Goal: Information Seeking & Learning: Check status

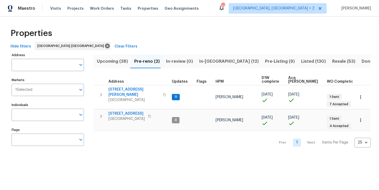
click at [211, 62] on span "In-reno (12)" at bounding box center [228, 61] width 59 height 7
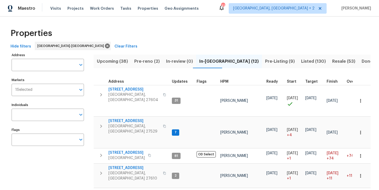
click at [265, 61] on span "Pre-Listing (9)" at bounding box center [280, 61] width 30 height 7
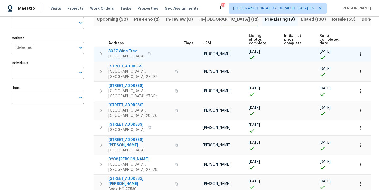
scroll to position [12, 0]
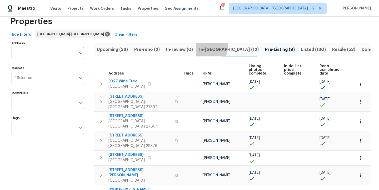
click at [203, 47] on span "In-reno (12)" at bounding box center [228, 49] width 59 height 7
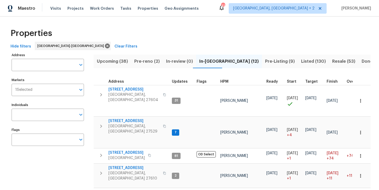
click at [228, 83] on div "HPM" at bounding box center [241, 82] width 42 height 4
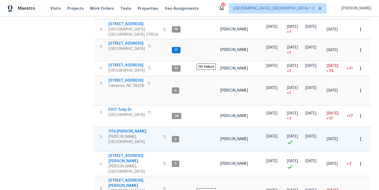
scroll to position [144, 0]
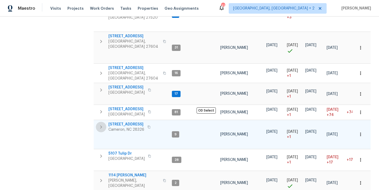
click at [102, 124] on icon "button" at bounding box center [101, 127] width 6 height 6
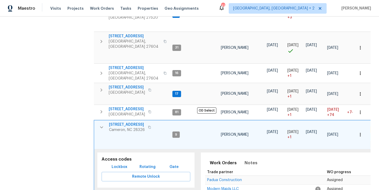
scroll to position [193, 0]
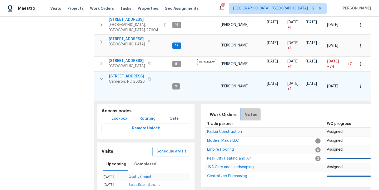
click at [248, 111] on span "Notes" at bounding box center [250, 114] width 13 height 7
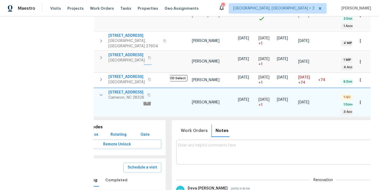
scroll to position [0, 0]
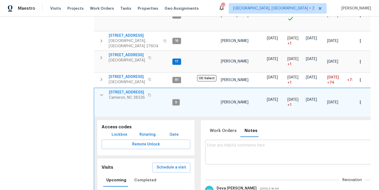
click at [99, 92] on icon "button" at bounding box center [101, 95] width 6 height 6
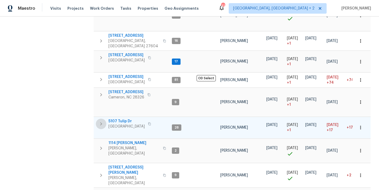
click at [101, 121] on icon "button" at bounding box center [101, 124] width 6 height 6
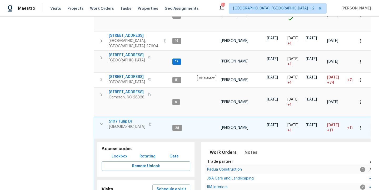
scroll to position [224, 0]
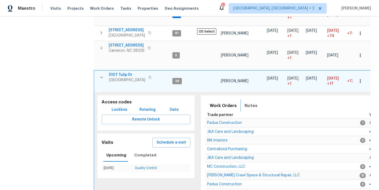
click at [249, 102] on span "Notes" at bounding box center [250, 105] width 13 height 7
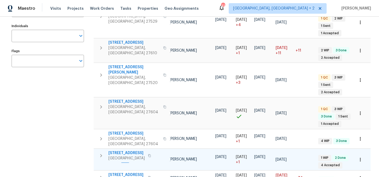
scroll to position [185, 0]
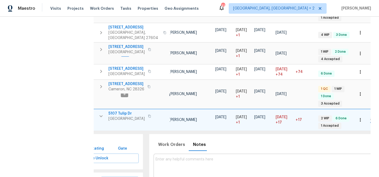
click at [101, 113] on icon "button" at bounding box center [101, 116] width 6 height 6
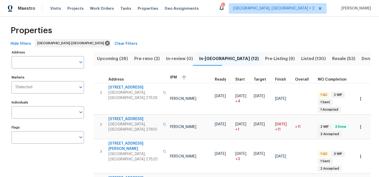
scroll to position [0, 0]
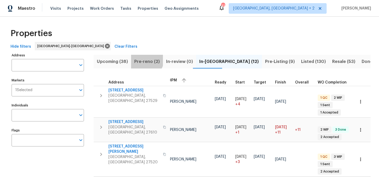
click at [145, 59] on span "Pre-reno (2)" at bounding box center [147, 61] width 26 height 7
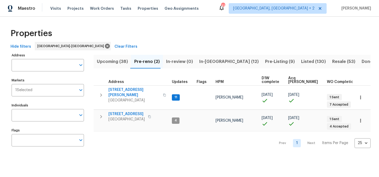
click at [119, 62] on span "Upcoming (38)" at bounding box center [112, 61] width 31 height 7
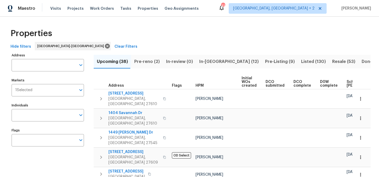
scroll to position [0, 67]
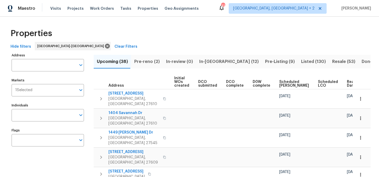
click at [347, 84] on span "Ready Date" at bounding box center [353, 83] width 12 height 7
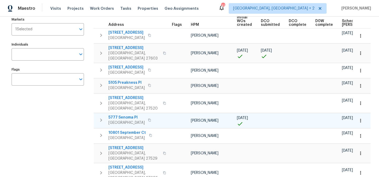
scroll to position [85, 0]
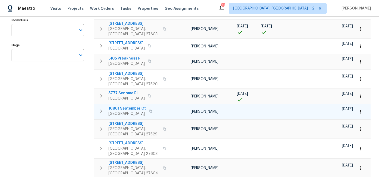
click at [100, 109] on icon "button" at bounding box center [101, 110] width 2 height 3
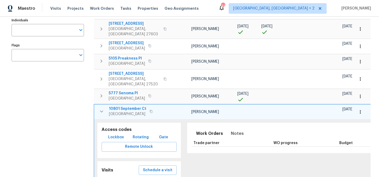
scroll to position [129, 0]
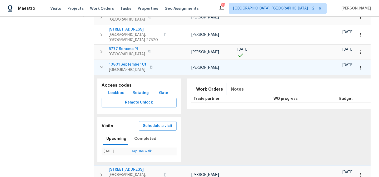
click at [231, 85] on span "Notes" at bounding box center [237, 88] width 13 height 7
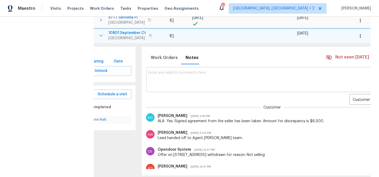
scroll to position [0, 47]
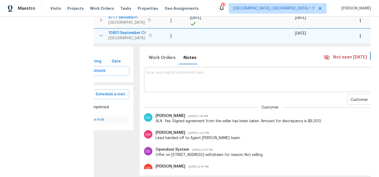
click at [331, 92] on body "Maestro Visits Projects Work Orders Tasks Properties Geo Assignments 41 Charles…" at bounding box center [189, 88] width 379 height 177
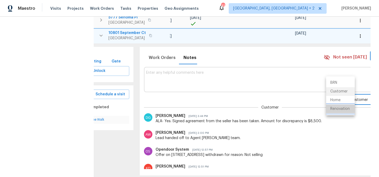
click at [330, 110] on li "Renovation" at bounding box center [340, 108] width 29 height 9
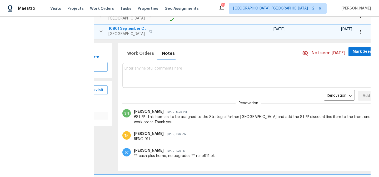
scroll to position [0, 0]
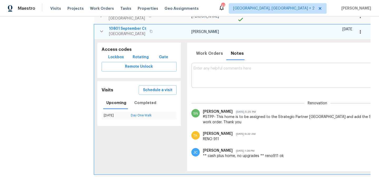
click at [102, 30] on icon "button" at bounding box center [101, 31] width 3 height 2
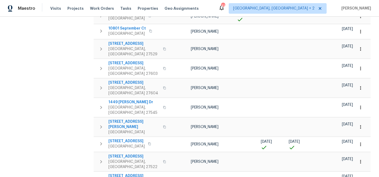
click at [241, 9] on div "Maestro Visits Projects Work Orders Tasks Properties Geo Assignments 41 Charles…" at bounding box center [189, 8] width 379 height 17
click at [85, 69] on div "Address Address Markets 1 Selected Markets Individuals Individuals Flags Flags" at bounding box center [51, 130] width 79 height 487
click at [247, 7] on div "Maestro Visits Projects Work Orders Tasks Properties Geo Assignments 41 Charles…" at bounding box center [189, 8] width 379 height 17
click at [91, 60] on div "Address Address Markets 1 Selected Markets Individuals Individuals Flags Flags …" at bounding box center [189, 130] width 362 height 487
click at [99, 85] on icon "button" at bounding box center [101, 88] width 6 height 6
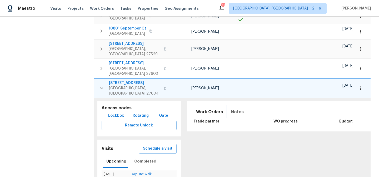
click at [233, 108] on span "Notes" at bounding box center [237, 111] width 13 height 7
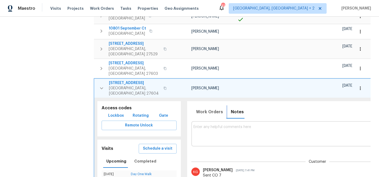
scroll to position [0, 69]
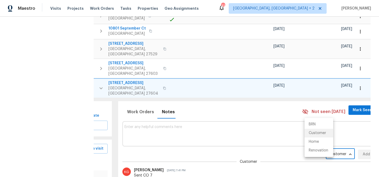
click at [311, 130] on body "Maestro Visits Projects Work Orders Tasks Properties Geo Assignments 41 Charles…" at bounding box center [189, 88] width 379 height 177
click at [314, 150] on li "Renovation" at bounding box center [318, 150] width 29 height 9
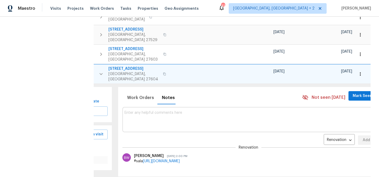
scroll to position [178, 0]
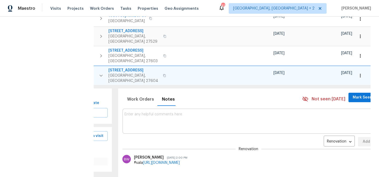
click at [99, 72] on icon "button" at bounding box center [101, 75] width 6 height 6
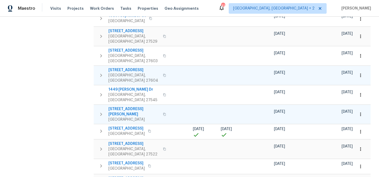
scroll to position [0, 0]
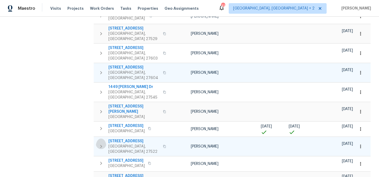
click at [103, 143] on icon "button" at bounding box center [101, 146] width 6 height 6
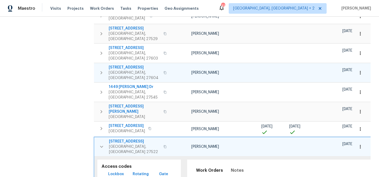
scroll to position [219, 0]
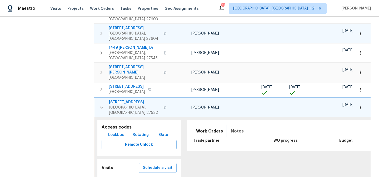
click at [231, 127] on span "Notes" at bounding box center [237, 130] width 13 height 7
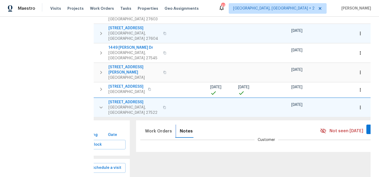
scroll to position [0, 68]
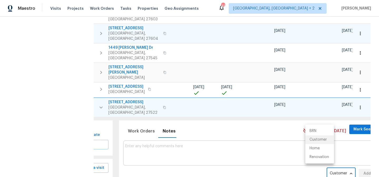
click at [324, 140] on body "Maestro Visits Projects Work Orders Tasks Properties Geo Assignments 41 Charles…" at bounding box center [189, 88] width 379 height 177
click at [321, 157] on li "Renovation" at bounding box center [319, 157] width 29 height 9
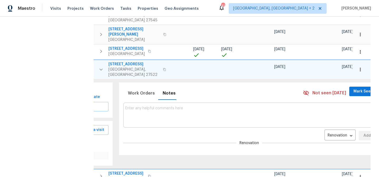
scroll to position [0, 0]
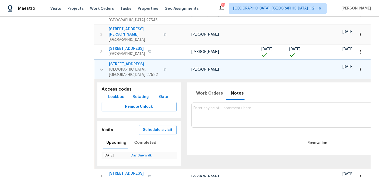
click at [101, 66] on icon "button" at bounding box center [101, 69] width 6 height 6
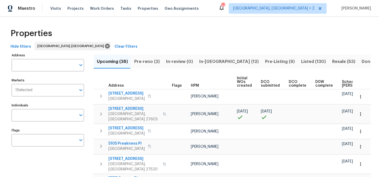
click at [235, 10] on div "Maestro Visits Projects Work Orders Tasks Properties Geo Assignments 41 Charles…" at bounding box center [189, 8] width 379 height 17
click at [228, 8] on div "Maestro Visits Projects Work Orders Tasks Properties Geo Assignments 41 Charles…" at bounding box center [189, 8] width 379 height 17
click at [228, 7] on div "Maestro Visits Projects Work Orders Tasks Properties Geo Assignments 41 Charles…" at bounding box center [189, 8] width 379 height 17
click at [230, 8] on div "Maestro Visits Projects Work Orders Tasks Properties Geo Assignments 41 Charles…" at bounding box center [189, 8] width 379 height 17
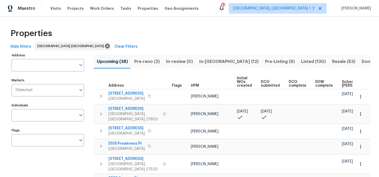
click at [218, 8] on div "Maestro Visits Projects Work Orders Tasks Properties Geo Assignments 41 Charles…" at bounding box center [189, 8] width 379 height 17
click at [233, 6] on div "Maestro Visits Projects Work Orders Tasks Properties Geo Assignments 41 Charles…" at bounding box center [189, 8] width 379 height 17
click at [219, 13] on div "Maestro Visits Projects Work Orders Tasks Properties Geo Assignments 41 Charles…" at bounding box center [189, 8] width 379 height 17
click at [217, 9] on div "Maestro Visits Projects Work Orders Tasks Properties Geo Assignments 41 Charles…" at bounding box center [189, 8] width 379 height 17
click at [223, 7] on div "Maestro Visits Projects Work Orders Tasks Properties Geo Assignments 41 Charles…" at bounding box center [189, 8] width 379 height 17
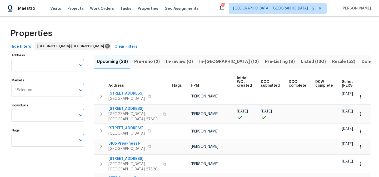
click at [235, 7] on div "Maestro Visits Projects Work Orders Tasks Properties Geo Assignments 41 Charles…" at bounding box center [189, 8] width 379 height 17
click at [214, 7] on div "Maestro Visits Projects Work Orders Tasks Properties Geo Assignments 41 Charles…" at bounding box center [189, 8] width 379 height 17
click at [222, 50] on div "Hide filters Raleigh-Durham Clear Filters" at bounding box center [189, 47] width 362 height 10
click at [253, 6] on div "Maestro Visits Projects Work Orders Tasks Properties Geo Assignments 41 Charles…" at bounding box center [189, 8] width 379 height 17
click at [203, 27] on div "Properties" at bounding box center [189, 33] width 362 height 17
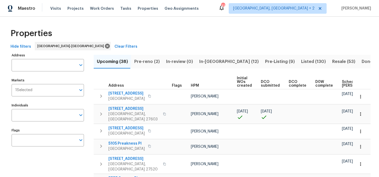
click at [226, 30] on div "Properties" at bounding box center [189, 33] width 362 height 17
click at [231, 3] on div "Maestro Visits Projects Work Orders Tasks Properties Geo Assignments 41 Charles…" at bounding box center [189, 8] width 379 height 17
click at [224, 10] on div "Maestro Visits Projects Work Orders Tasks Properties Geo Assignments 41 Charles…" at bounding box center [189, 8] width 379 height 17
click at [217, 7] on div "Maestro Visits Projects Work Orders Tasks Properties Geo Assignments 41 Charles…" at bounding box center [189, 8] width 379 height 17
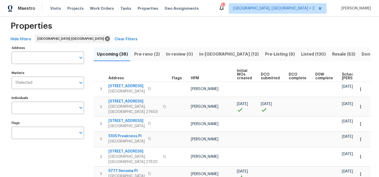
scroll to position [8, 0]
click at [221, 7] on div "Maestro Visits Projects Work Orders Tasks Properties Geo Assignments 41 Charles…" at bounding box center [189, 8] width 379 height 17
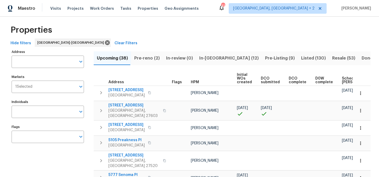
scroll to position [0, 0]
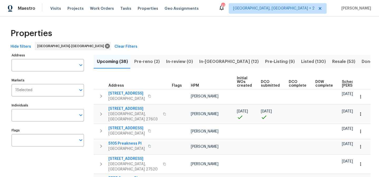
click at [217, 26] on div "Properties" at bounding box center [189, 33] width 362 height 17
click at [215, 6] on div "Maestro Visits Projects Work Orders Tasks Properties Geo Assignments 41 Charles…" at bounding box center [189, 8] width 379 height 17
click at [217, 27] on div "Properties" at bounding box center [189, 33] width 362 height 17
click at [226, 8] on div "Maestro Visits Projects Work Orders Tasks Properties Geo Assignments 41 Charles…" at bounding box center [189, 8] width 379 height 17
click at [227, 8] on div "Maestro Visits Projects Work Orders Tasks Properties Geo Assignments 41 Charles…" at bounding box center [189, 8] width 379 height 17
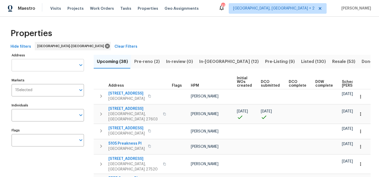
click at [24, 68] on input "Address" at bounding box center [44, 65] width 64 height 12
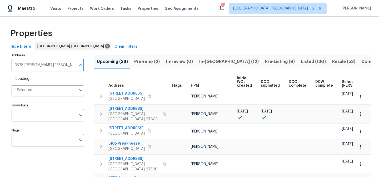
type input "3575 bragg valley"
click at [29, 83] on li "3575 Bragg Valley Ln Wake Forest NC 27587" at bounding box center [47, 78] width 72 height 9
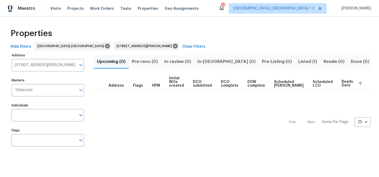
click at [298, 58] on span "Listed (1)" at bounding box center [307, 61] width 19 height 7
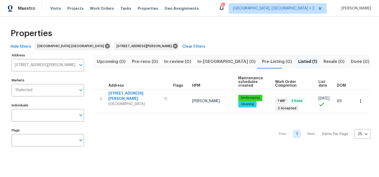
click at [224, 38] on div "Properties" at bounding box center [189, 33] width 362 height 17
click at [242, 32] on div "Properties" at bounding box center [189, 33] width 362 height 17
click at [227, 7] on div "Maestro Visits Projects Work Orders Tasks Properties Geo Assignments 41 Charles…" at bounding box center [189, 8] width 379 height 17
click at [184, 145] on div "Prev 1 Next Items Per Page 25 25 ​" at bounding box center [232, 132] width 277 height 38
click at [197, 19] on div "Properties Hide filters Raleigh-Durham 3575 Bragg Valley Ln Wake Forest NC 2758…" at bounding box center [189, 88] width 379 height 143
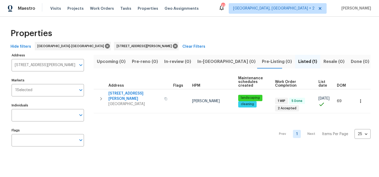
click at [213, 8] on div "Maestro Visits Projects Work Orders Tasks Properties Geo Assignments 41 Charles…" at bounding box center [189, 8] width 379 height 17
click at [215, 29] on div "Properties" at bounding box center [189, 33] width 362 height 17
click at [222, 12] on div "Maestro Visits Projects Work Orders Tasks Properties Geo Assignments 41 Charles…" at bounding box center [189, 8] width 379 height 17
click at [228, 36] on div "Properties" at bounding box center [189, 33] width 362 height 17
click at [182, 131] on div "Prev 1 Next Items Per Page 25 25 ​" at bounding box center [232, 132] width 277 height 38
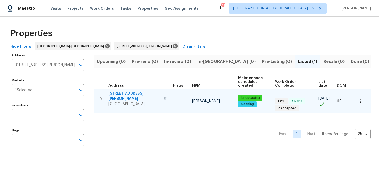
click at [101, 95] on icon "button" at bounding box center [101, 98] width 6 height 6
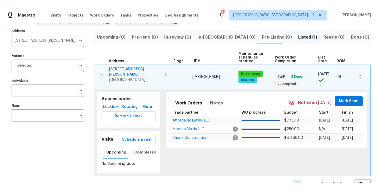
scroll to position [45, 0]
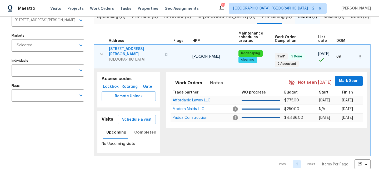
click at [128, 45] on td "3575 Bragg Valley Ln Wake Forest, NC 27587" at bounding box center [132, 54] width 77 height 19
click at [128, 49] on span "3575 Bragg Valley Ln" at bounding box center [135, 51] width 52 height 11
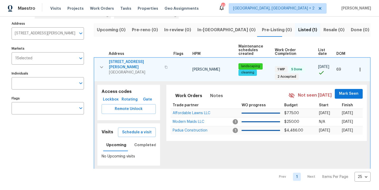
scroll to position [33, 0]
click at [209, 10] on div "Maestro Visits Projects Work Orders Tasks Properties Geo Assignments 41 Charles…" at bounding box center [189, 8] width 379 height 17
click at [100, 66] on icon "button" at bounding box center [101, 67] width 6 height 6
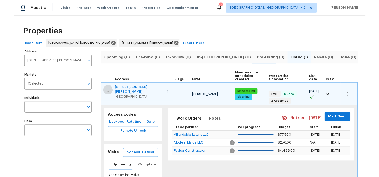
scroll to position [0, 0]
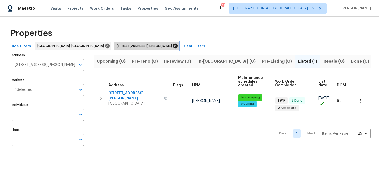
click at [172, 46] on icon at bounding box center [175, 46] width 6 height 6
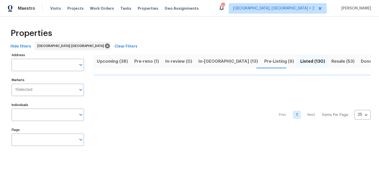
click at [212, 7] on div "Maestro Visits Projects Work Orders Tasks Properties Geo Assignments 41 Charles…" at bounding box center [189, 8] width 379 height 17
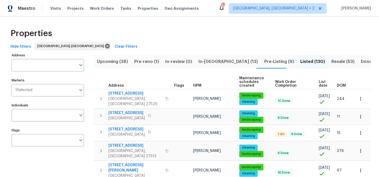
click at [139, 28] on div "Properties" at bounding box center [189, 33] width 362 height 17
click at [149, 59] on span "Pre-reno (1)" at bounding box center [146, 61] width 25 height 7
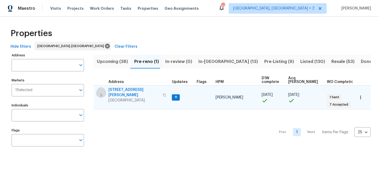
click at [97, 93] on button "button" at bounding box center [101, 95] width 11 height 16
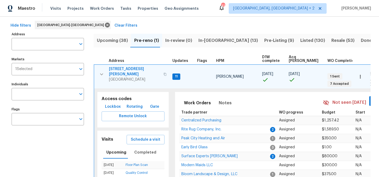
scroll to position [61, 0]
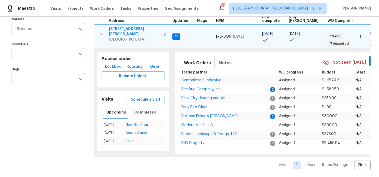
click at [219, 59] on span "Notes" at bounding box center [225, 62] width 13 height 7
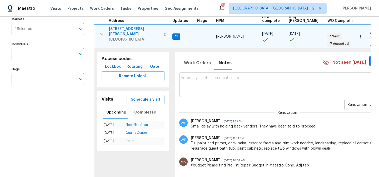
click at [125, 29] on span "705 Morton Farm Rd" at bounding box center [134, 31] width 51 height 11
click at [102, 33] on icon "button" at bounding box center [101, 34] width 6 height 6
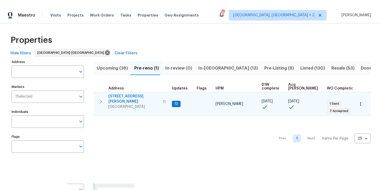
scroll to position [0, 0]
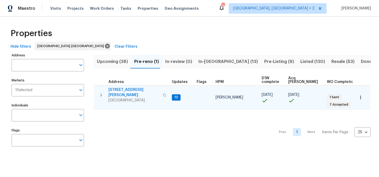
click at [233, 8] on div "Maestro Visits Projects Work Orders Tasks Properties Geo Assignments 39 Charles…" at bounding box center [189, 8] width 379 height 17
click at [91, 20] on div "Properties Hide filters Raleigh-Durham Clear Filters Address Address Markets 1 …" at bounding box center [189, 88] width 379 height 143
click at [138, 33] on div "Properties" at bounding box center [189, 33] width 362 height 17
click at [223, 5] on div "Maestro Visits Projects Work Orders Tasks Properties Geo Assignments 39 Charles…" at bounding box center [189, 8] width 379 height 17
click at [247, 0] on div "Maestro Visits Projects Work Orders Tasks Properties Geo Assignments 39 Charles…" at bounding box center [189, 8] width 379 height 17
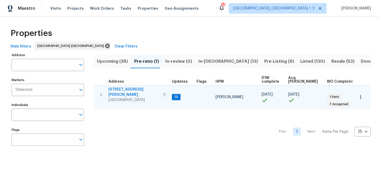
drag, startPoint x: 213, startPoint y: 61, endPoint x: 211, endPoint y: 63, distance: 3.2
click at [213, 61] on span "In-reno (13)" at bounding box center [227, 61] width 59 height 7
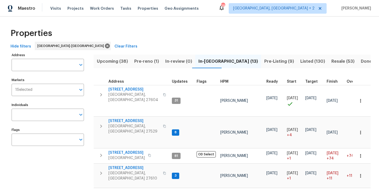
click at [115, 63] on span "Upcoming (38)" at bounding box center [112, 61] width 31 height 7
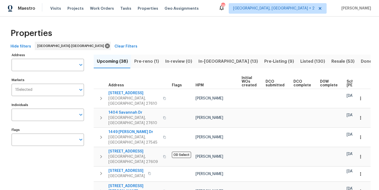
scroll to position [0, 67]
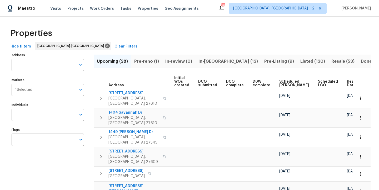
click at [347, 84] on span "Ready Date" at bounding box center [353, 83] width 12 height 7
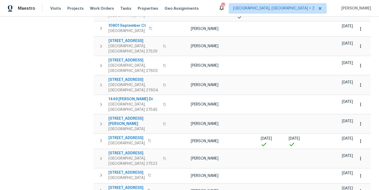
scroll to position [179, 0]
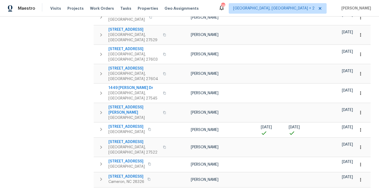
click at [227, 6] on div "Maestro Visits Projects Work Orders Tasks Properties Geo Assignments 38 Charles…" at bounding box center [189, 8] width 379 height 17
click at [79, 53] on div "Address Address Markets 1 Selected Markets Individuals Individuals Flags Flags" at bounding box center [51, 116] width 79 height 487
click at [215, 5] on div "Maestro Visits Projects Work Orders Tasks Properties Geo Assignments 38 Charles…" at bounding box center [189, 8] width 379 height 17
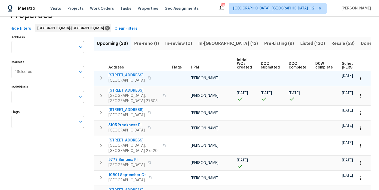
scroll to position [18, 0]
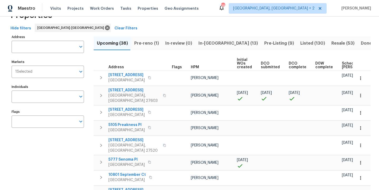
click at [219, 13] on div "Maestro Visits Projects Work Orders Tasks Properties Geo Assignments 38 Charles…" at bounding box center [189, 8] width 379 height 17
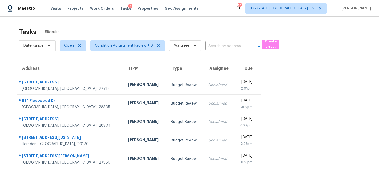
click at [214, 7] on div "Maestro Visits Projects Work Orders Tasks 1 Properties Geo Assignments 79 Washi…" at bounding box center [189, 8] width 379 height 17
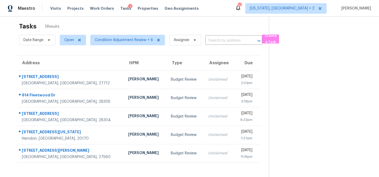
scroll to position [21, 0]
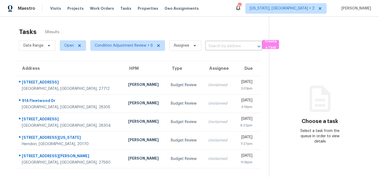
click at [225, 13] on div "Maestro Visits Projects Work Orders Tasks Properties Geo Assignments 84 Washing…" at bounding box center [189, 8] width 379 height 17
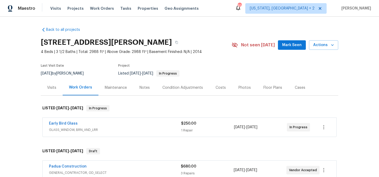
click at [212, 56] on section "[STREET_ADDRESS][PERSON_NAME] 4 Beds | 3 1/2 Baths | Total: 2988 ft² | Above Gr…" at bounding box center [189, 58] width 297 height 44
click at [214, 59] on section "3575 Bragg Valley Ln, Wake Forest, NC 27587 4 Beds | 3 1/2 Baths | Total: 2988 …" at bounding box center [189, 58] width 297 height 44
click at [218, 11] on div "Maestro Visits Projects Work Orders Tasks Properties Geo Assignments 83 Washing…" at bounding box center [189, 8] width 379 height 17
click at [17, 149] on div "Back to all projects 3575 Bragg Valley Ln, Wake Forest, NC 27587 4 Beds | 3 1/2…" at bounding box center [189, 97] width 379 height 160
click at [89, 23] on div "Back to all projects 3575 Bragg Valley Ln, Wake Forest, NC 27587 4 Beds | 3 1/2…" at bounding box center [189, 97] width 379 height 160
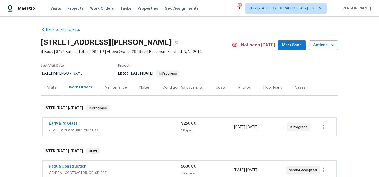
click at [27, 143] on div "Back to all projects 3575 Bragg Valley Ln, Wake Forest, NC 27587 4 Beds | 3 1/2…" at bounding box center [189, 97] width 379 height 160
click at [228, 8] on div "Maestro Visits Projects Work Orders Tasks Properties Geo Assignments 83 Washing…" at bounding box center [189, 8] width 379 height 17
click at [217, 6] on div "Maestro Visits Projects Work Orders Tasks Properties Geo Assignments 83 Washing…" at bounding box center [189, 8] width 379 height 17
click at [225, 13] on div "Maestro Visits Projects Work Orders Tasks Properties Geo Assignments 83 Washing…" at bounding box center [189, 8] width 379 height 17
click at [228, 8] on div "Maestro Visits Projects Work Orders Tasks Properties Geo Assignments 83 Washing…" at bounding box center [189, 8] width 379 height 17
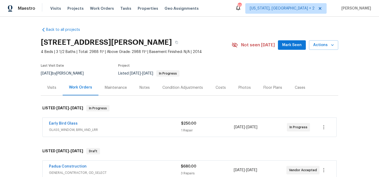
click at [227, 7] on div "Maestro Visits Projects Work Orders Tasks Properties Geo Assignments 83 Washing…" at bounding box center [189, 8] width 379 height 17
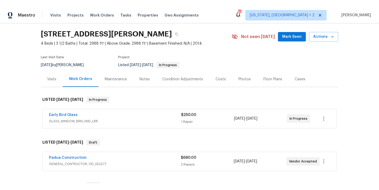
scroll to position [15, 0]
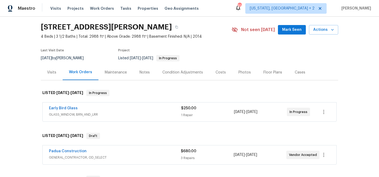
click at [210, 1] on div "Maestro Visits Projects Work Orders Tasks Properties Geo Assignments 83 Washing…" at bounding box center [189, 8] width 379 height 17
click at [227, 9] on div "Maestro Visits Projects Work Orders Tasks Properties Geo Assignments 83 Washing…" at bounding box center [189, 8] width 379 height 17
click at [220, 6] on div "Maestro Visits Projects Work Orders Tasks Properties Geo Assignments 83 Washing…" at bounding box center [189, 8] width 379 height 17
click at [223, 3] on div "Maestro Visits Projects Work Orders Tasks Properties Geo Assignments 83 Washing…" at bounding box center [189, 8] width 379 height 17
click at [230, 3] on div "Maestro Visits Projects Work Orders Tasks Properties Geo Assignments 83 Washing…" at bounding box center [189, 8] width 379 height 17
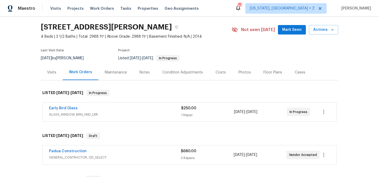
click at [223, 8] on div "Maestro Visits Projects Work Orders Tasks Properties Geo Assignments 83 Washing…" at bounding box center [189, 8] width 379 height 17
click at [243, 10] on div "Maestro Visits Projects Work Orders Tasks Properties Geo Assignments 83 Washing…" at bounding box center [189, 8] width 379 height 17
click at [226, 6] on div "Maestro Visits Projects Work Orders Tasks Properties Geo Assignments 83 Washing…" at bounding box center [189, 8] width 379 height 17
click at [215, 8] on div "Maestro Visits Projects Work Orders Tasks Properties Geo Assignments 83 Washing…" at bounding box center [189, 8] width 379 height 17
click at [222, 7] on div "Maestro Visits Projects Work Orders Tasks Properties Geo Assignments 83 Washing…" at bounding box center [189, 8] width 379 height 17
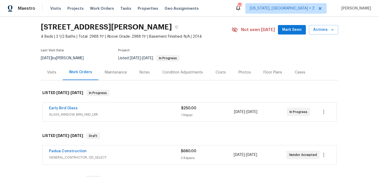
click at [224, 10] on div "Maestro Visits Projects Work Orders Tasks Properties Geo Assignments 83 Washing…" at bounding box center [189, 8] width 379 height 17
click at [231, 10] on div "Maestro Visits Projects Work Orders Tasks Properties Geo Assignments 83 Washing…" at bounding box center [189, 8] width 379 height 17
click at [164, 45] on section "3575 Bragg Valley Ln, Wake Forest, NC 27587 4 Beds | 3 1/2 Baths | Total: 2988 …" at bounding box center [189, 42] width 297 height 44
drag, startPoint x: 118, startPoint y: 50, endPoint x: 131, endPoint y: 50, distance: 13.2
click at [131, 50] on div "Project" at bounding box center [168, 52] width 101 height 6
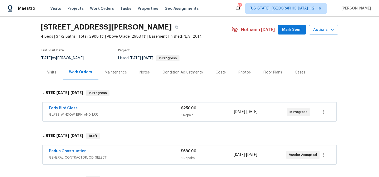
click at [119, 50] on span "Project" at bounding box center [124, 50] width 12 height 3
click at [230, 12] on div "Maestro Visits Projects Work Orders Tasks Properties Geo Assignments 83 Washing…" at bounding box center [189, 8] width 379 height 17
click at [236, 9] on div "Maestro Visits Projects Work Orders Tasks Properties Geo Assignments 83 Washing…" at bounding box center [189, 8] width 379 height 17
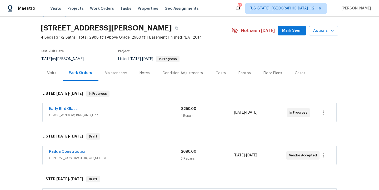
scroll to position [14, 0]
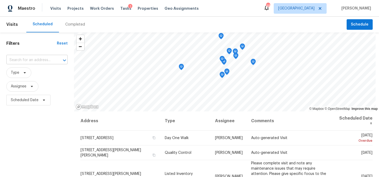
click at [26, 61] on input "text" at bounding box center [29, 60] width 47 height 8
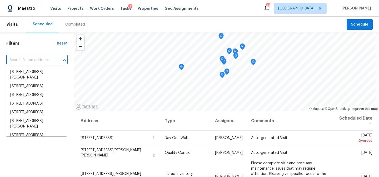
click at [127, 25] on div "Scheduled Completed" at bounding box center [186, 25] width 320 height 16
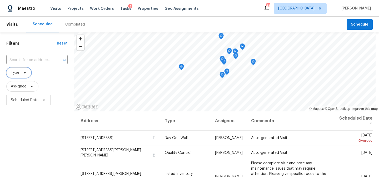
click at [18, 74] on span "Type" at bounding box center [15, 72] width 8 height 5
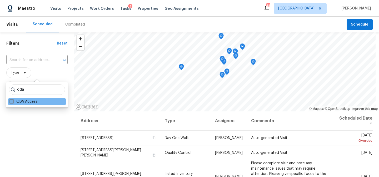
type input "oda"
click at [29, 100] on label "ODA Access" at bounding box center [23, 101] width 28 height 5
click at [13, 100] on input "ODA Access" at bounding box center [10, 100] width 3 height 3
checkbox input "true"
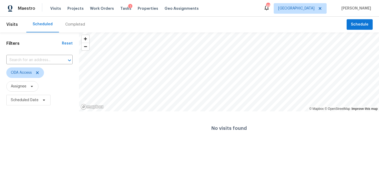
click at [37, 145] on html "Maestro Visits Projects Work Orders Tasks 1 Properties Geo Assignments 48 Ralei…" at bounding box center [189, 72] width 379 height 145
click at [37, 72] on icon at bounding box center [37, 73] width 4 height 4
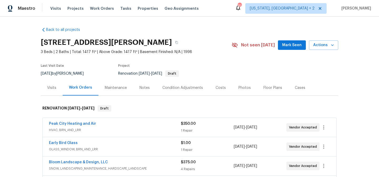
click at [218, 88] on div "Costs" at bounding box center [220, 87] width 10 height 5
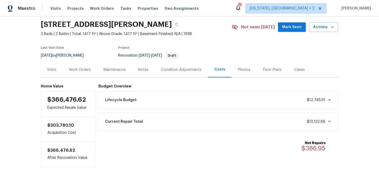
scroll to position [44, 0]
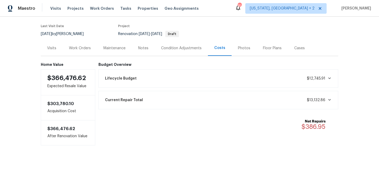
click at [327, 76] on icon at bounding box center [329, 78] width 4 height 4
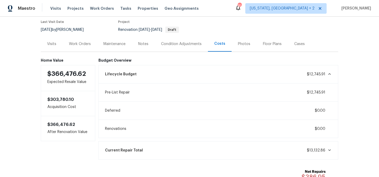
scroll to position [52, 0]
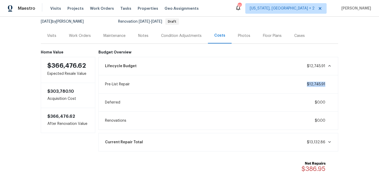
drag, startPoint x: 306, startPoint y: 83, endPoint x: 328, endPoint y: 83, distance: 21.0
click at [328, 83] on span "$12,745.91" at bounding box center [319, 84] width 25 height 5
click at [346, 74] on div "Back to all projects [STREET_ADDRESS][PERSON_NAME] 3 Beds | 2 Baths | Total: 14…" at bounding box center [189, 97] width 379 height 160
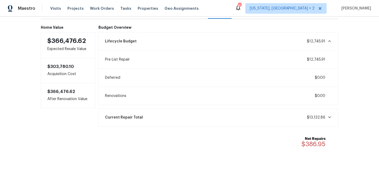
scroll to position [89, 0]
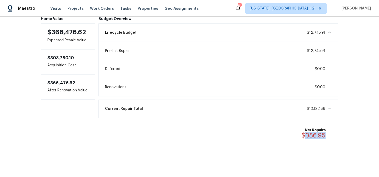
drag, startPoint x: 303, startPoint y: 133, endPoint x: 329, endPoint y: 131, distance: 25.9
click at [329, 131] on div "Net Repairs $386.95" at bounding box center [316, 133] width 31 height 12
click at [348, 76] on div "Back to all projects 705 Morton Farm Rd, Holly Springs, NC 27540 3 Beds | 2 Bat…" at bounding box center [189, 97] width 379 height 160
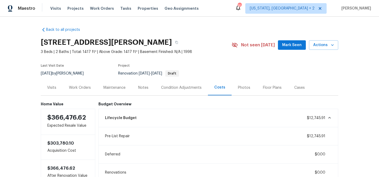
click at [204, 12] on div "Maestro Visits Projects Work Orders Tasks Properties Geo Assignments 81 [US_STA…" at bounding box center [189, 8] width 379 height 17
click at [23, 41] on div "Back to all projects 705 Morton Farm Rd, Holly Springs, NC 27540 3 Beds | 2 Bat…" at bounding box center [189, 97] width 379 height 160
click at [8, 53] on div "Back to all projects 705 Morton Farm Rd, Holly Springs, NC 27540 3 Beds | 2 Bat…" at bounding box center [189, 97] width 379 height 160
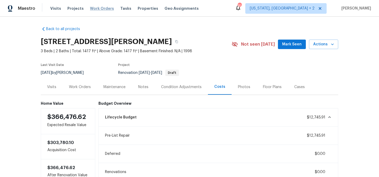
scroll to position [1, 0]
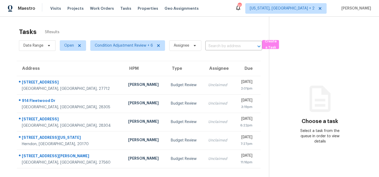
click at [118, 23] on div "Tasks 5 Results Date Range Open Condition Adjustment Review + 6 Assignee ​ Crea…" at bounding box center [189, 105] width 379 height 177
click at [207, 12] on div "Maestro Visits Projects Work Orders Tasks Properties Geo Assignments 81 [US_STA…" at bounding box center [189, 8] width 379 height 17
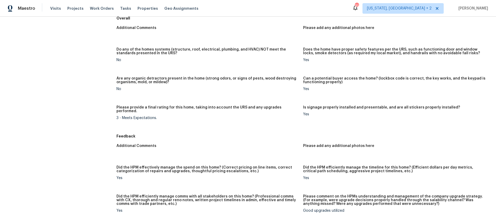
scroll to position [290, 0]
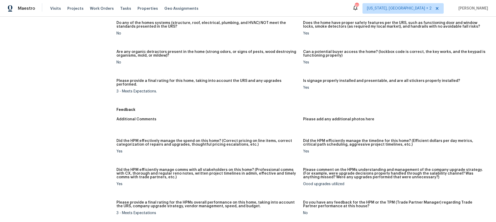
click at [209, 144] on div "Did the HPM effectively manage the spend on this home? (Correct pricing on line…" at bounding box center [208, 144] width 183 height 11
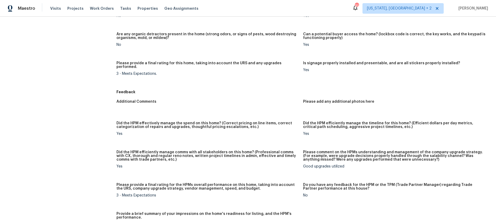
scroll to position [310, 0]
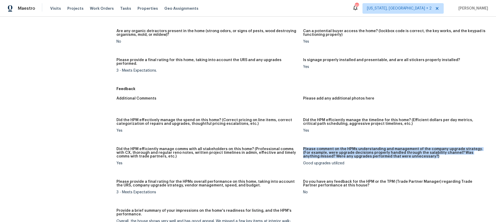
drag, startPoint x: 342, startPoint y: 157, endPoint x: 289, endPoint y: 159, distance: 53.2
click at [289, 159] on div "Additional Comments Please add any additional photos here Did the HPM effective…" at bounding box center [304, 167] width 374 height 148
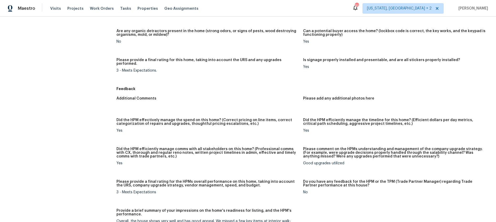
click at [248, 152] on h5 "Did the HPM efficiently manage comms with all stakeholders on this home? (Profe…" at bounding box center [208, 152] width 183 height 11
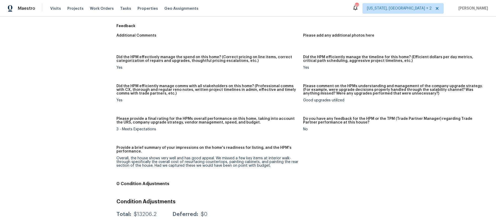
scroll to position [375, 0]
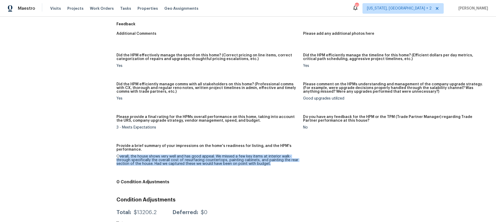
drag, startPoint x: 118, startPoint y: 153, endPoint x: 274, endPoint y: 161, distance: 155.7
click at [274, 161] on div "Overall, the house shows very well and has good appeal. We missed a few key ite…" at bounding box center [208, 159] width 183 height 11
click at [247, 156] on div "Overall, the house shows very well and has good appeal. We missed a few key ite…" at bounding box center [208, 159] width 183 height 11
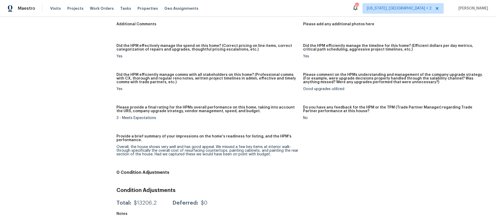
scroll to position [291, 0]
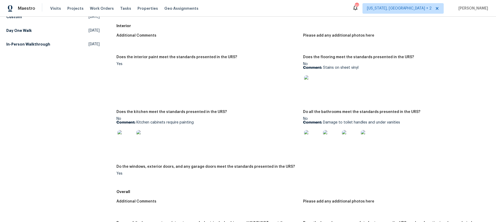
scroll to position [150, 0]
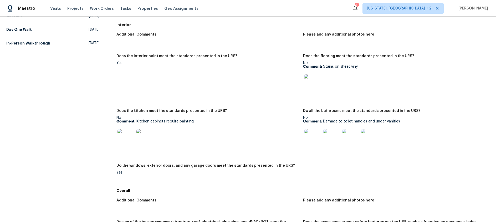
click at [303, 82] on div at bounding box center [312, 82] width 19 height 23
click at [311, 81] on img at bounding box center [312, 82] width 17 height 17
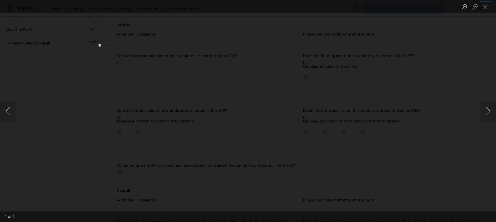
drag, startPoint x: 487, startPoint y: 7, endPoint x: 448, endPoint y: 25, distance: 42.7
click at [487, 7] on button "Close lightbox" at bounding box center [486, 6] width 11 height 9
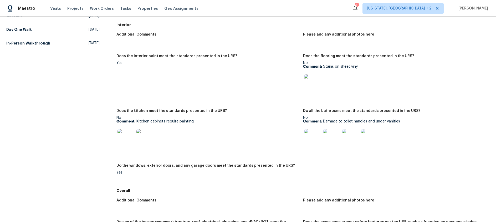
scroll to position [158, 0]
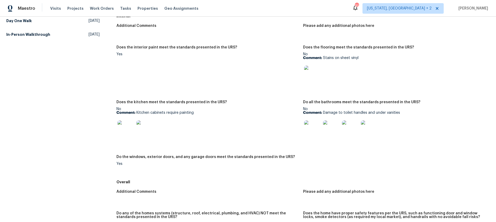
click at [308, 126] on img at bounding box center [312, 128] width 17 height 17
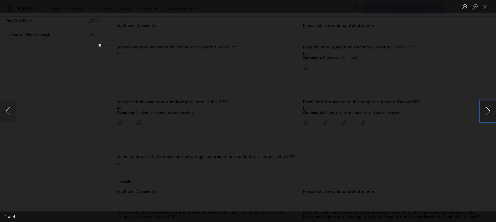
click at [489, 111] on button "Next image" at bounding box center [489, 110] width 16 height 21
click at [485, 9] on button "Close lightbox" at bounding box center [486, 6] width 11 height 9
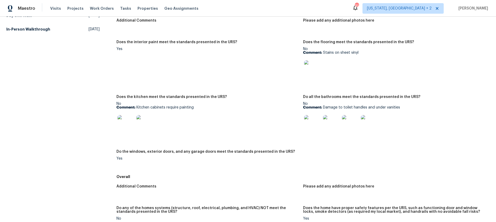
scroll to position [167, 0]
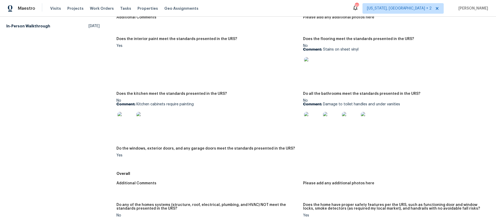
click at [206, 125] on div at bounding box center [208, 120] width 183 height 23
click at [124, 119] on img at bounding box center [126, 120] width 17 height 17
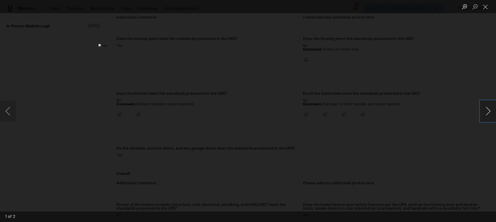
click at [489, 110] on button "Next image" at bounding box center [489, 110] width 16 height 21
click at [484, 7] on button "Close lightbox" at bounding box center [486, 6] width 11 height 9
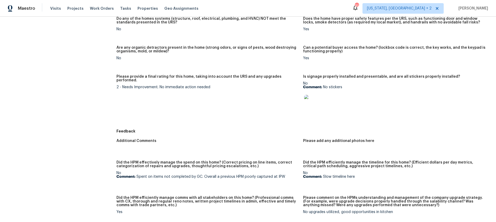
scroll to position [353, 0]
click at [306, 103] on img at bounding box center [312, 103] width 17 height 17
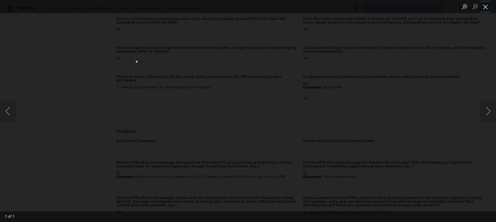
click at [489, 7] on button "Close lightbox" at bounding box center [486, 6] width 11 height 9
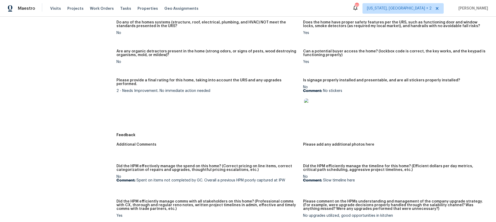
scroll to position [341, 0]
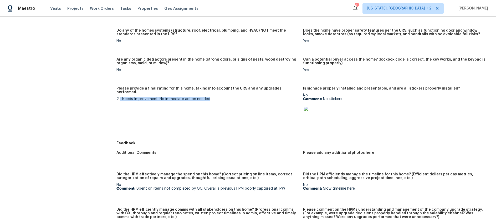
drag, startPoint x: 209, startPoint y: 96, endPoint x: 120, endPoint y: 96, distance: 88.7
click at [119, 97] on div "2 - Needs Improvement. No immediate action needed" at bounding box center [208, 99] width 183 height 4
click at [200, 128] on figure "Please provide a final rating for this home, taking into account the URS and an…" at bounding box center [210, 111] width 187 height 48
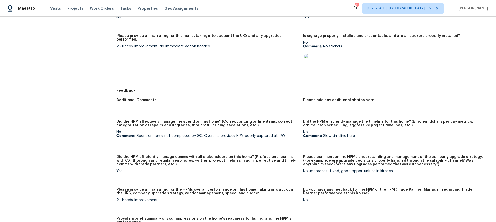
scroll to position [404, 0]
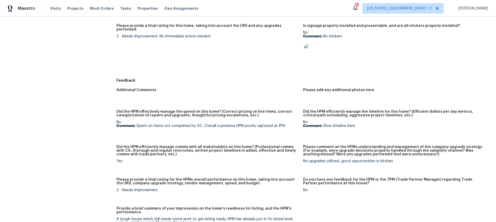
click at [202, 128] on p "Comment: Spent on items not completed by GC. Overall a previous HPM poorly capt…" at bounding box center [208, 126] width 183 height 4
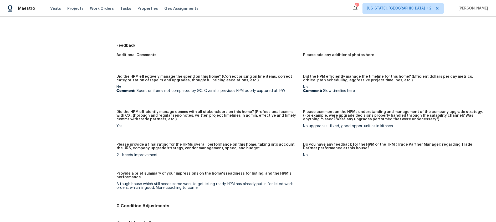
scroll to position [439, 0]
drag, startPoint x: 138, startPoint y: 92, endPoint x: 268, endPoint y: 94, distance: 129.2
click at [268, 94] on figure "Did the HPM effectively manage the spend on this home? (Correct pricing on line…" at bounding box center [210, 88] width 187 height 29
click at [234, 92] on p "Comment: Spent on items not completed by GC. Overall a previous HPM poorly capt…" at bounding box center [208, 91] width 183 height 4
drag, startPoint x: 203, startPoint y: 91, endPoint x: 273, endPoint y: 90, distance: 70.5
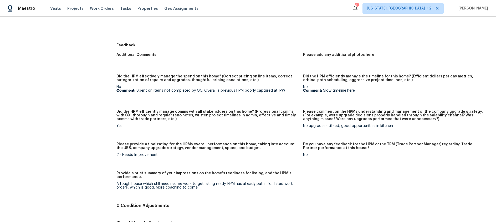
click at [203, 91] on p "Comment: Spent on items not completed by GC. Overall a previous HPM poorly capt…" at bounding box center [208, 91] width 183 height 4
drag, startPoint x: 273, startPoint y: 90, endPoint x: 278, endPoint y: 90, distance: 5.0
click at [276, 90] on p "Comment: Spent on items not completed by GC. Overall a previous HPM poorly capt…" at bounding box center [208, 91] width 183 height 4
click at [265, 92] on p "Comment: Spent on items not completed by GC. Overall a previous HPM poorly capt…" at bounding box center [208, 91] width 183 height 4
drag, startPoint x: 333, startPoint y: 92, endPoint x: 320, endPoint y: 92, distance: 12.6
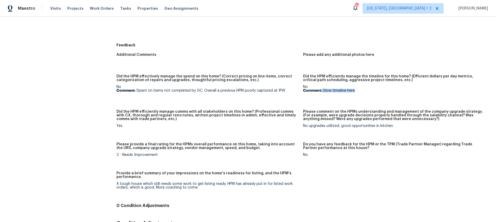
click at [320, 92] on p "Comment: Slow timeline here" at bounding box center [394, 91] width 183 height 4
click at [235, 130] on figure "Did the HPM efficiently manage comms with all stakeholders on this home? (Profe…" at bounding box center [210, 123] width 187 height 26
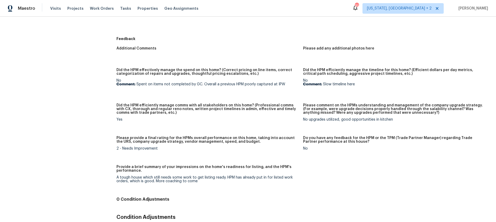
click at [319, 118] on div "Please comment on the HPMs understanding and management of the company upgrade …" at bounding box center [394, 110] width 183 height 14
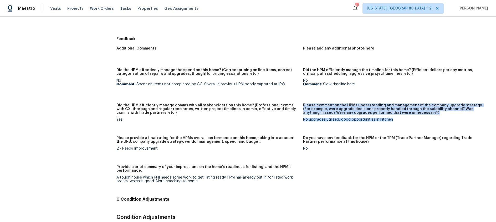
drag, startPoint x: 390, startPoint y: 121, endPoint x: 297, endPoint y: 122, distance: 93.1
click at [297, 122] on div "Additional Comments Please add any additional photos here Did the HPM effective…" at bounding box center [304, 118] width 374 height 151
click at [311, 119] on div "No upgrades utilized, good opportunities in kitchen" at bounding box center [394, 120] width 183 height 4
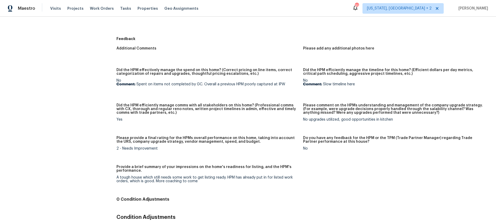
click at [261, 11] on div "Maestro Visits Projects Work Orders Tasks Properties Geo Assignments 91 [US_STA…" at bounding box center [248, 8] width 496 height 17
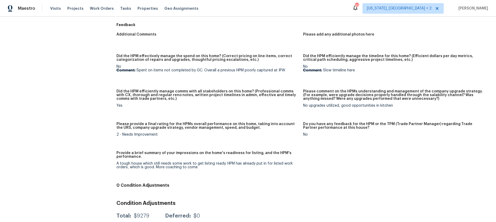
scroll to position [477, 0]
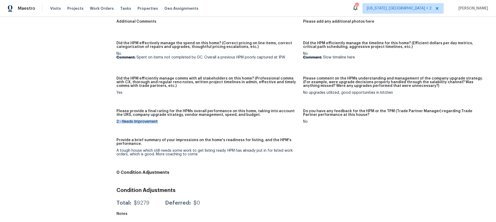
drag, startPoint x: 155, startPoint y: 116, endPoint x: 132, endPoint y: 115, distance: 22.4
click at [132, 115] on figure "Please provide a final rating for the HPMs overall performance on this home, ta…" at bounding box center [210, 120] width 187 height 23
click at [164, 151] on div "A tough house which still needs some work to get listing ready. HPM has already…" at bounding box center [208, 152] width 183 height 7
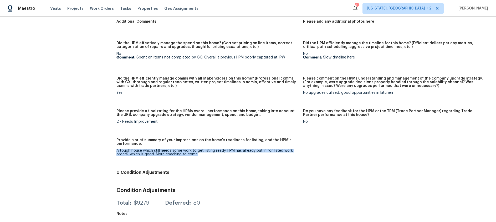
drag, startPoint x: 116, startPoint y: 145, endPoint x: 294, endPoint y: 151, distance: 177.9
click at [294, 151] on div "A tough house which still needs some work to get listing ready. HPM has already…" at bounding box center [208, 152] width 183 height 7
click at [183, 149] on div "A tough house which still needs some work to get listing ready. HPM has already…" at bounding box center [208, 152] width 183 height 7
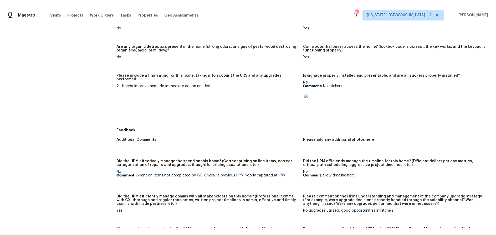
scroll to position [228, 0]
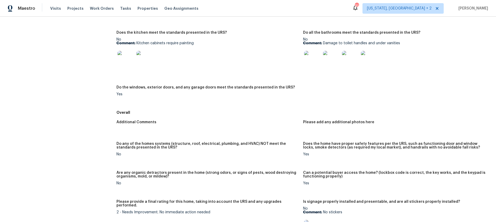
click at [256, 13] on div "Maestro Visits Projects Work Orders Tasks Properties Geo Assignments 91 [US_STA…" at bounding box center [248, 8] width 496 height 17
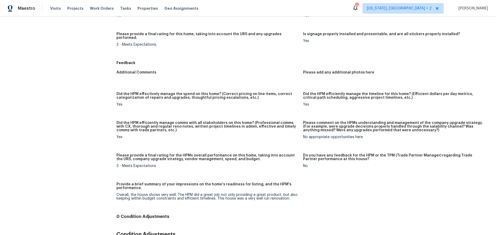
scroll to position [368, 0]
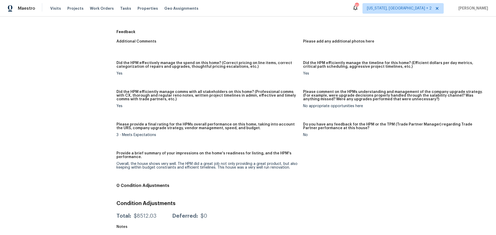
click at [349, 104] on div "No appropriate opportunities here" at bounding box center [394, 106] width 183 height 4
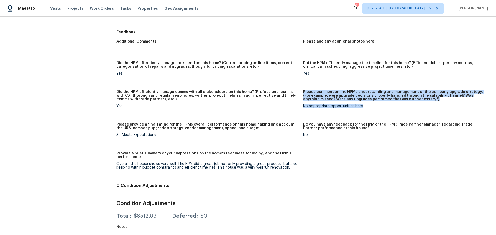
drag, startPoint x: 363, startPoint y: 102, endPoint x: 290, endPoint y: 103, distance: 73.1
click at [290, 103] on div "Additional Comments Please add any additional photos here Did the HPM effective…" at bounding box center [304, 109] width 374 height 145
click at [306, 104] on div "No appropriate opportunities here" at bounding box center [394, 106] width 183 height 4
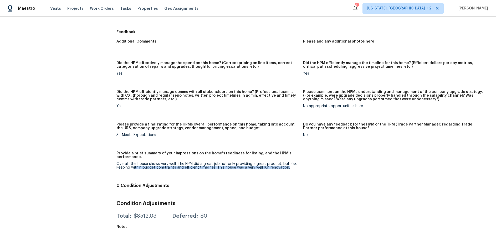
click at [132, 165] on figure "Provide a brief summary of your impressions on the home's readiness for listing…" at bounding box center [210, 165] width 187 height 26
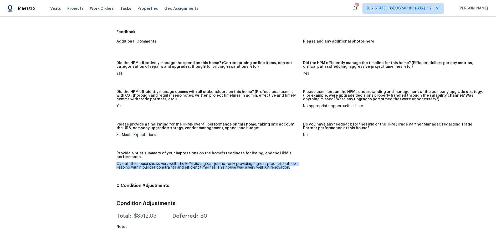
drag, startPoint x: 116, startPoint y: 160, endPoint x: 306, endPoint y: 164, distance: 190.2
click at [304, 165] on div "Additional Comments Please add any additional photos here Did the HPM effective…" at bounding box center [304, 109] width 374 height 145
click at [254, 165] on div "Overall, the house shows very well. The HPM did a great job not only providing …" at bounding box center [208, 165] width 183 height 7
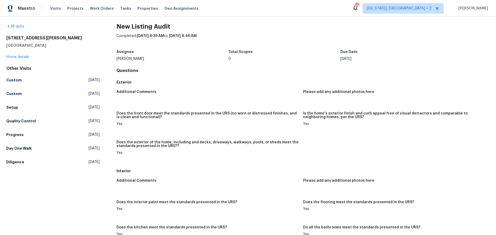
scroll to position [0, 0]
